Goal: Find specific page/section: Find specific page/section

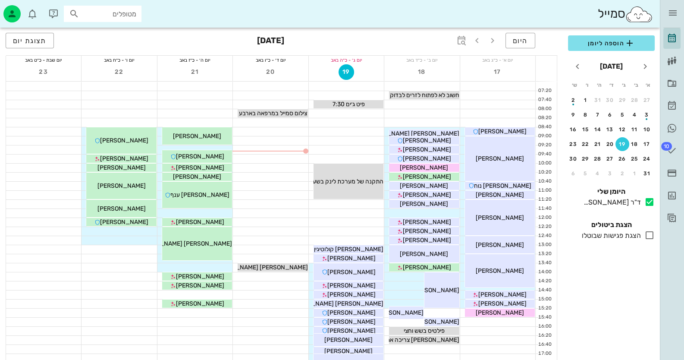
click at [129, 15] on input "מטופלים" at bounding box center [108, 13] width 55 height 11
type input "[PERSON_NAME]"
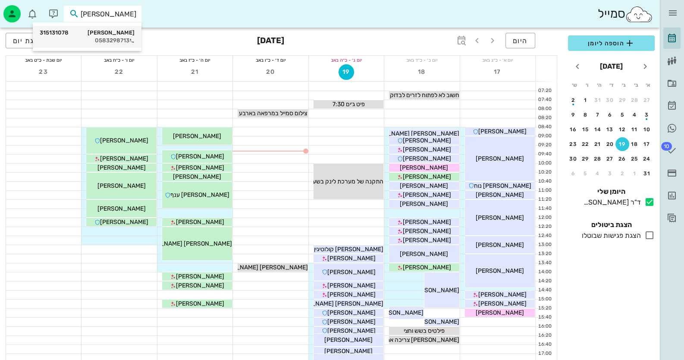
click at [110, 36] on div "[PERSON_NAME] 315131078" at bounding box center [87, 32] width 95 height 7
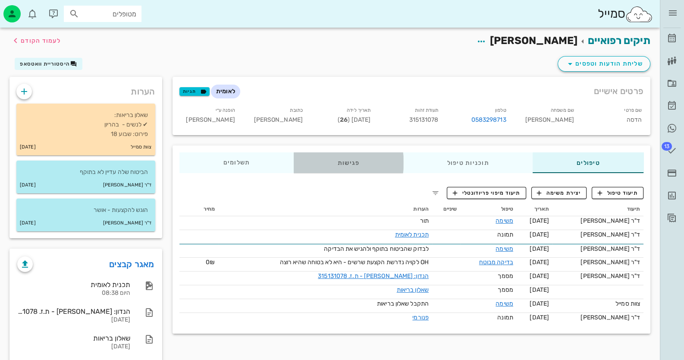
click at [361, 160] on div "פגישות" at bounding box center [349, 162] width 110 height 21
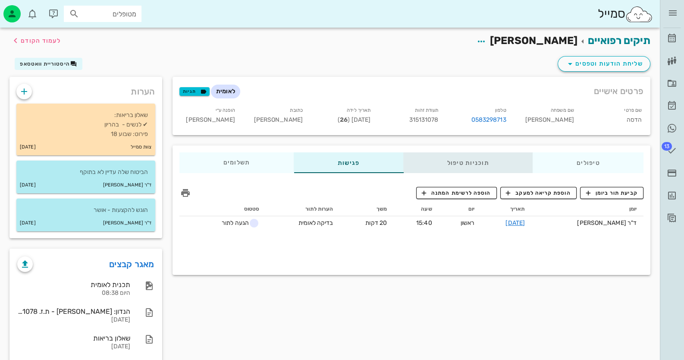
click at [459, 164] on div "תוכניות טיפול" at bounding box center [468, 162] width 130 height 21
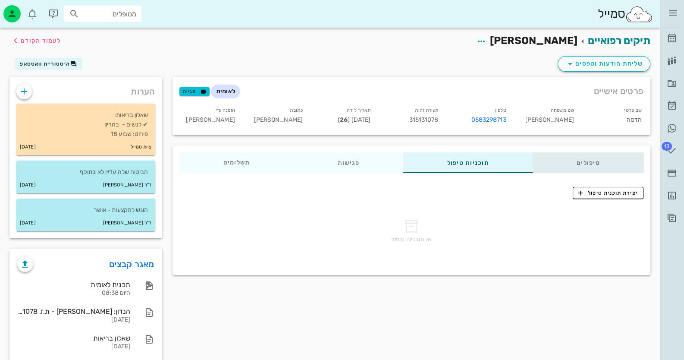
click at [593, 165] on div "טיפולים" at bounding box center [588, 162] width 111 height 21
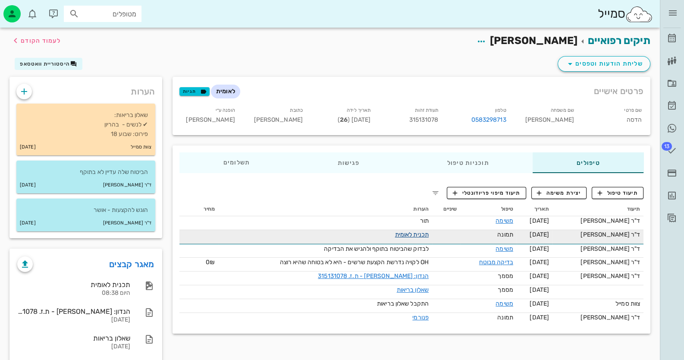
click at [423, 232] on link "תכנית לאומית" at bounding box center [412, 234] width 34 height 7
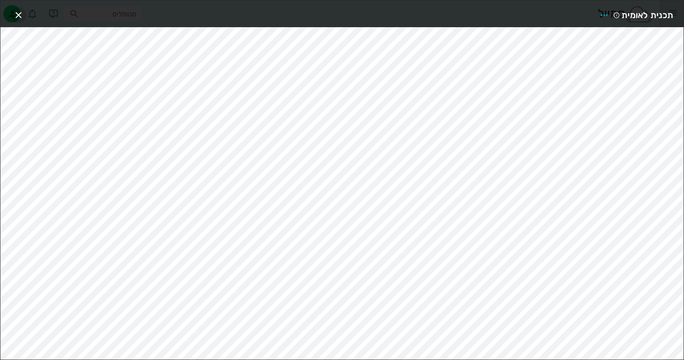
click at [19, 14] on icon "button" at bounding box center [18, 15] width 10 height 10
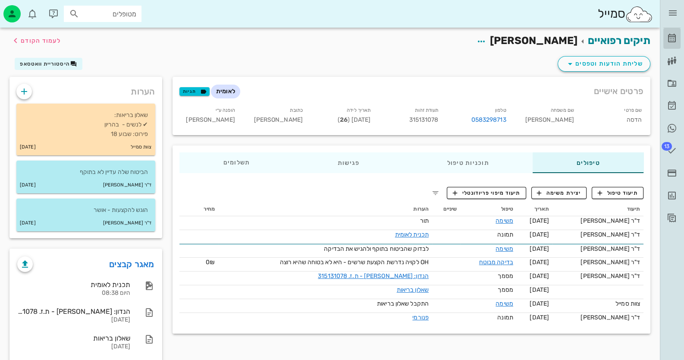
click at [674, 38] on icon at bounding box center [672, 38] width 10 height 10
